Goal: Transaction & Acquisition: Purchase product/service

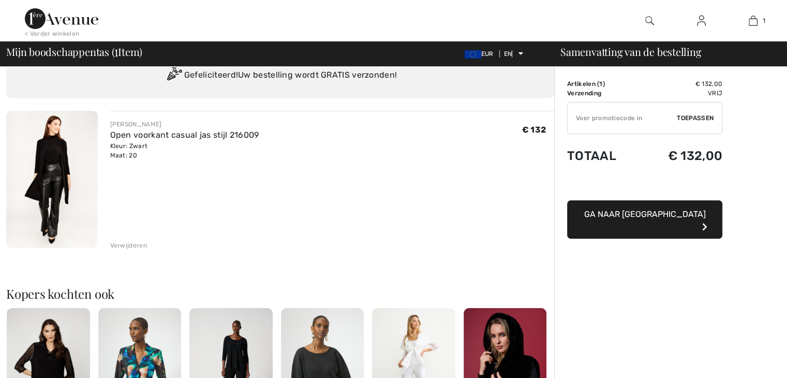
scroll to position [103, 0]
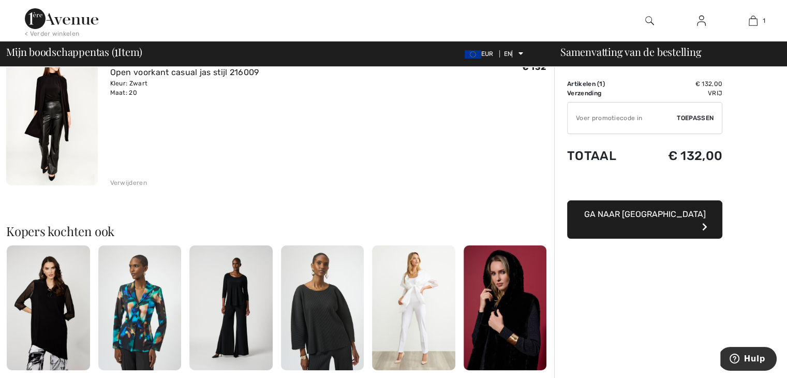
drag, startPoint x: 685, startPoint y: 218, endPoint x: 679, endPoint y: 217, distance: 6.3
click at [679, 217] on button "Ga naar [GEOGRAPHIC_DATA]" at bounding box center [644, 219] width 155 height 38
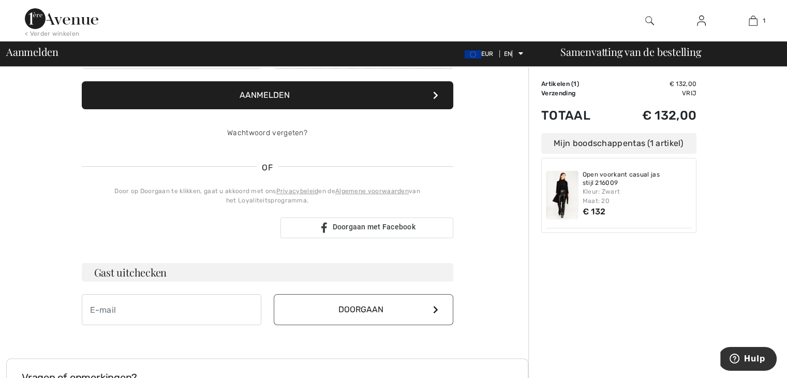
scroll to position [155, 0]
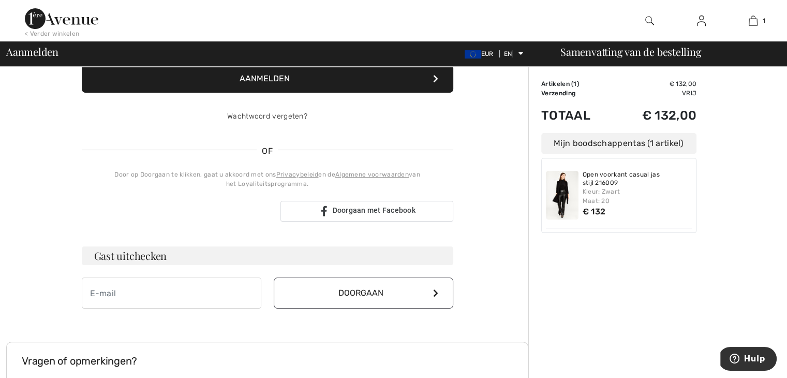
type input "[EMAIL_ADDRESS][DOMAIN_NAME]"
click at [158, 291] on input "email" at bounding box center [172, 292] width 180 height 31
type input "[EMAIL_ADDRESS][DOMAIN_NAME]"
click at [310, 291] on button "Doorgaan" at bounding box center [364, 292] width 180 height 31
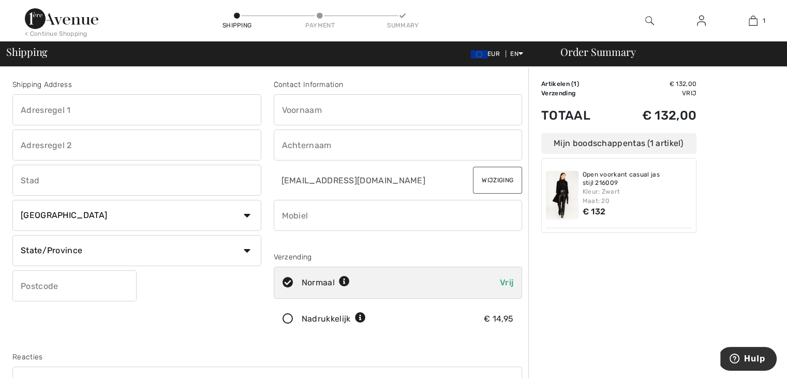
click at [291, 107] on input "text" at bounding box center [398, 109] width 249 height 31
type input "[PERSON_NAME] [PERSON_NAME]"
type input "[STREET_ADDRESS]"
type input "12"
type input "PHILIPPINE"
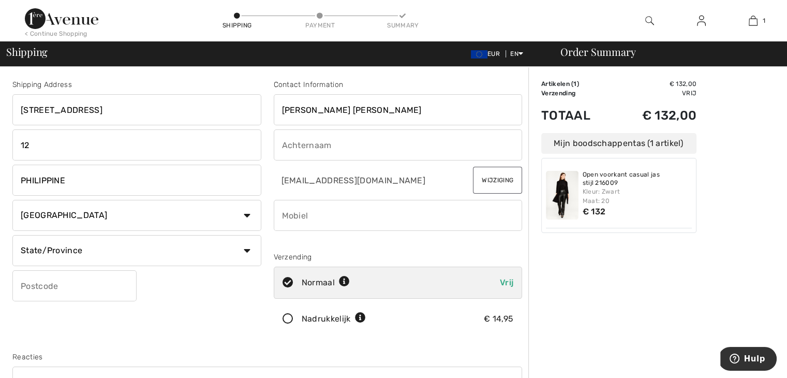
select select "NL"
type input "4553AV"
type input "Verlinde"
type input "0610911047"
type input "Zeeland"
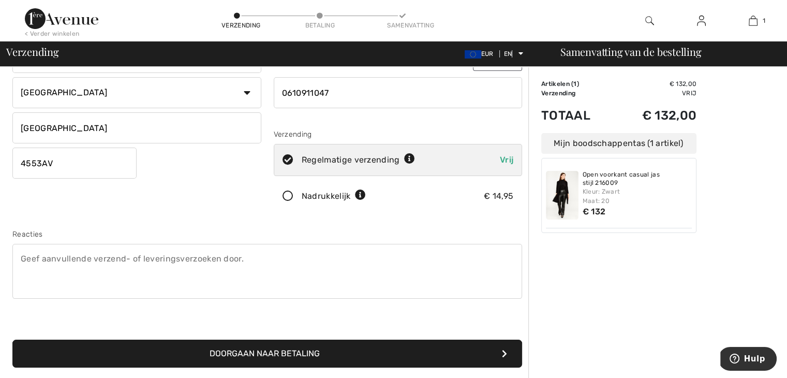
scroll to position [155, 0]
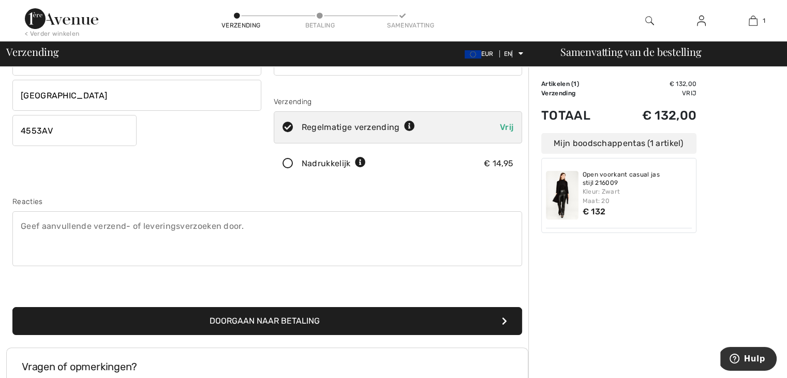
click at [335, 316] on button "Doorgaan naar betaling" at bounding box center [267, 321] width 510 height 28
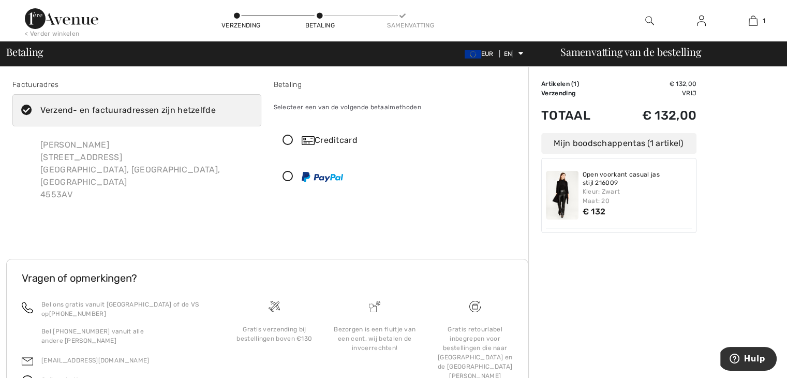
click at [284, 138] on icon at bounding box center [287, 140] width 27 height 11
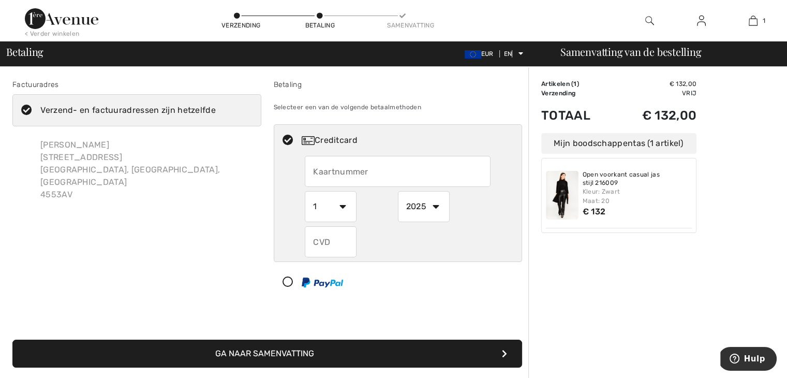
click at [345, 174] on input "text" at bounding box center [398, 171] width 186 height 31
type input "5341260016517358"
select select "7"
select select "2029"
type input "126"
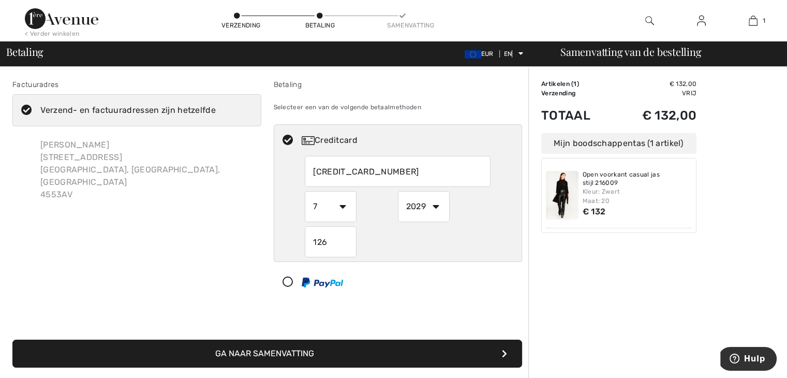
click at [308, 356] on font "Ga naar Samenvatting" at bounding box center [264, 353] width 99 height 10
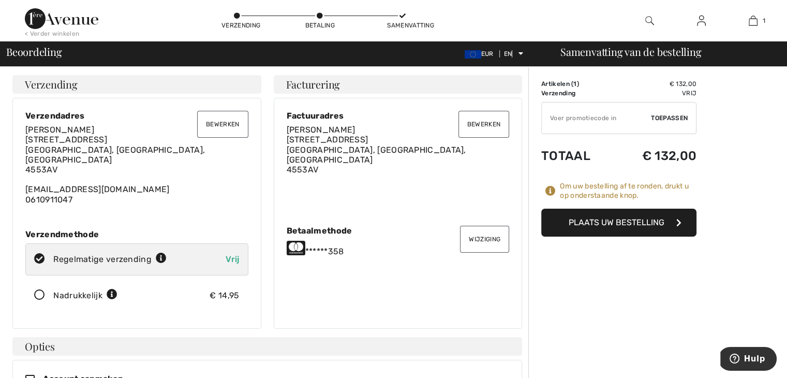
click at [575, 222] on font "Plaats uw bestelling" at bounding box center [617, 222] width 96 height 10
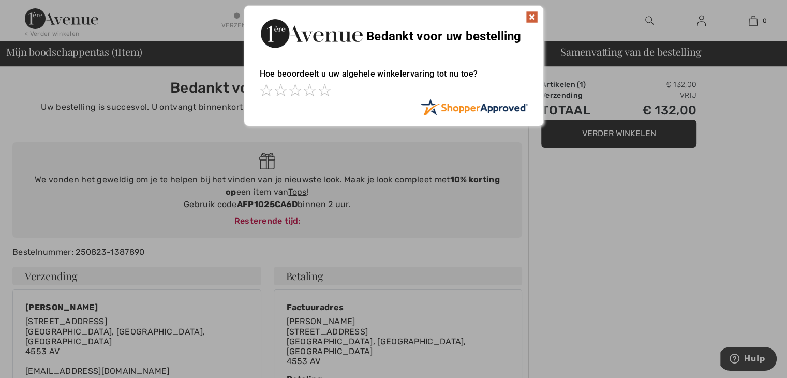
click at [530, 15] on img at bounding box center [532, 17] width 12 height 12
